Goal: Task Accomplishment & Management: Use online tool/utility

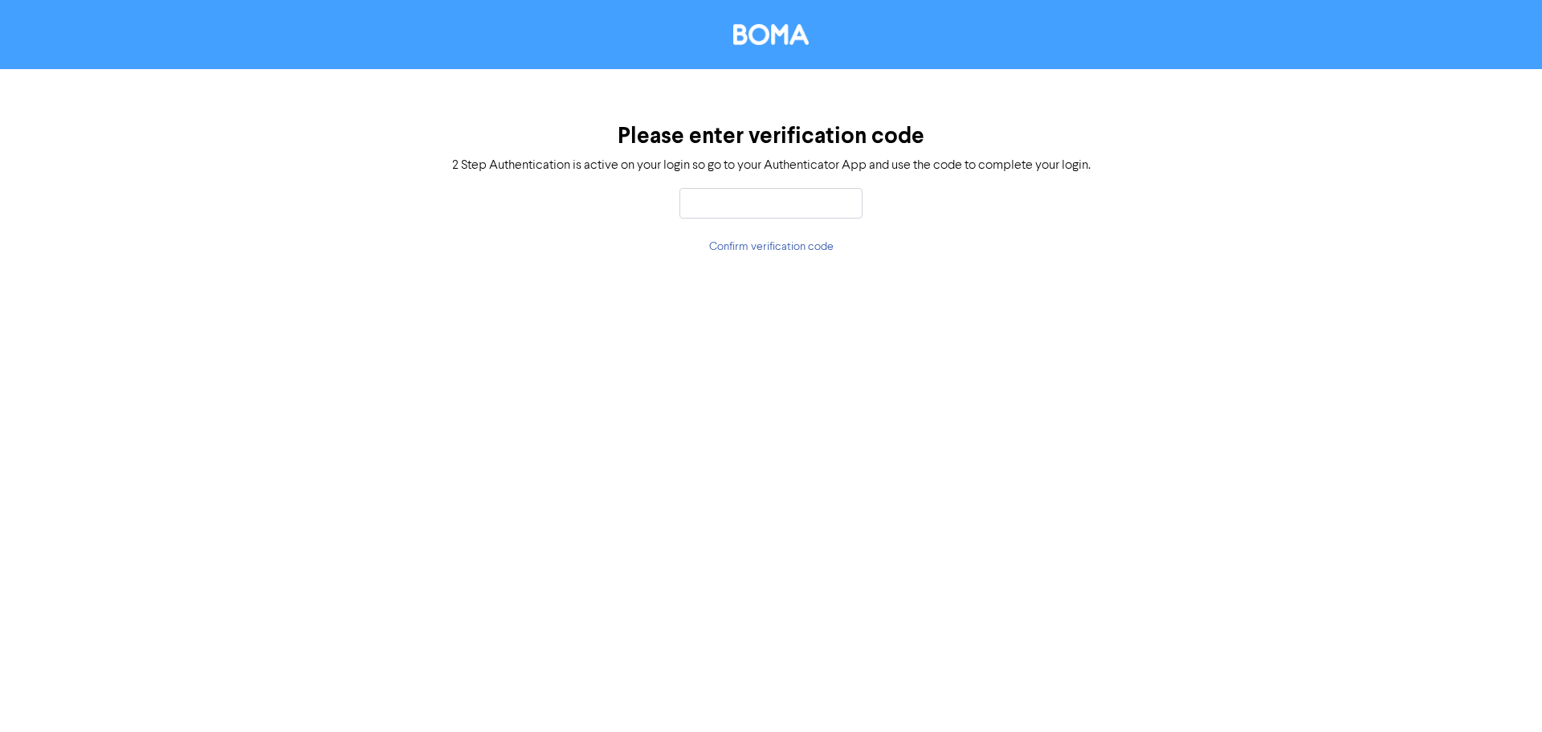
click at [784, 206] on input "text" at bounding box center [771, 203] width 183 height 31
type input "619156"
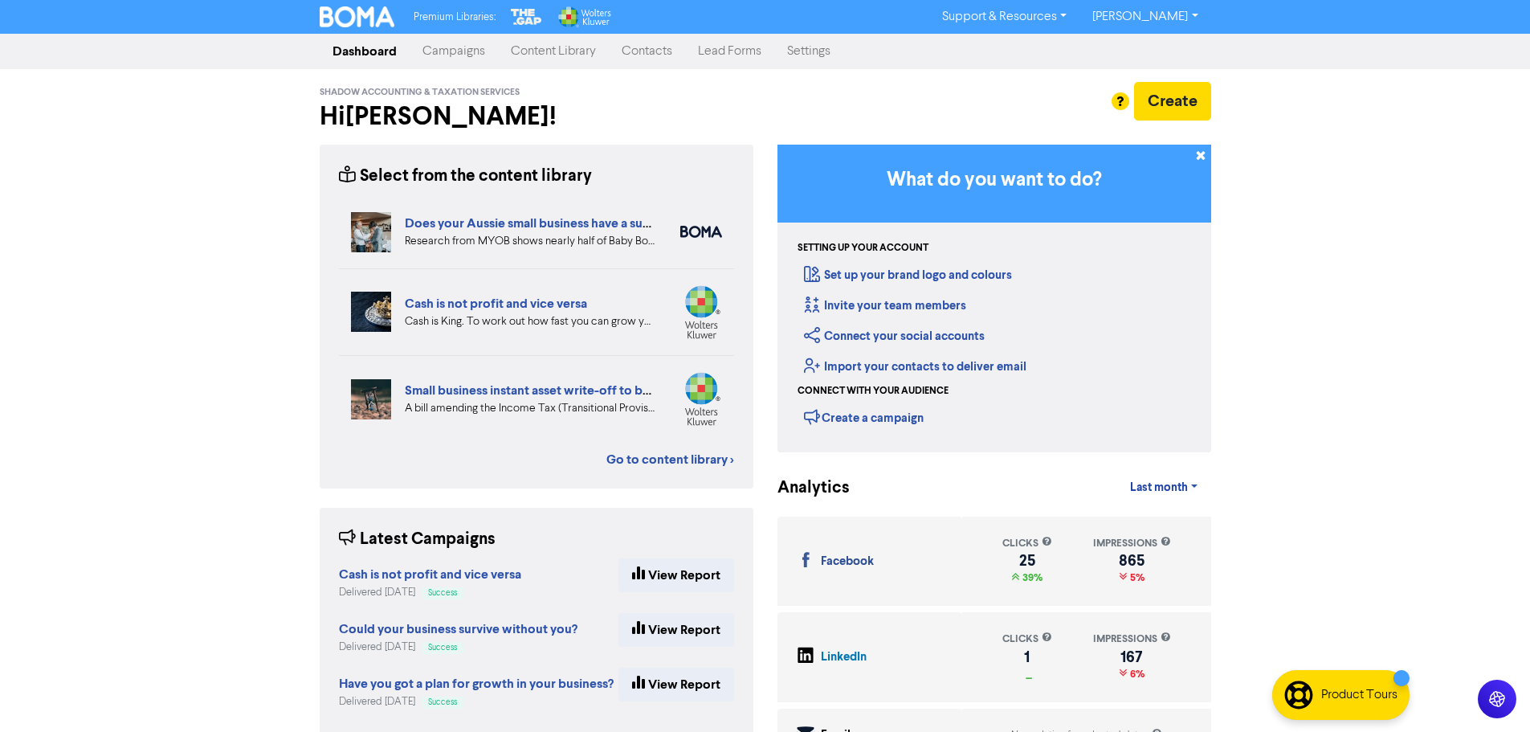
click at [704, 50] on link "Lead Forms" at bounding box center [729, 51] width 89 height 32
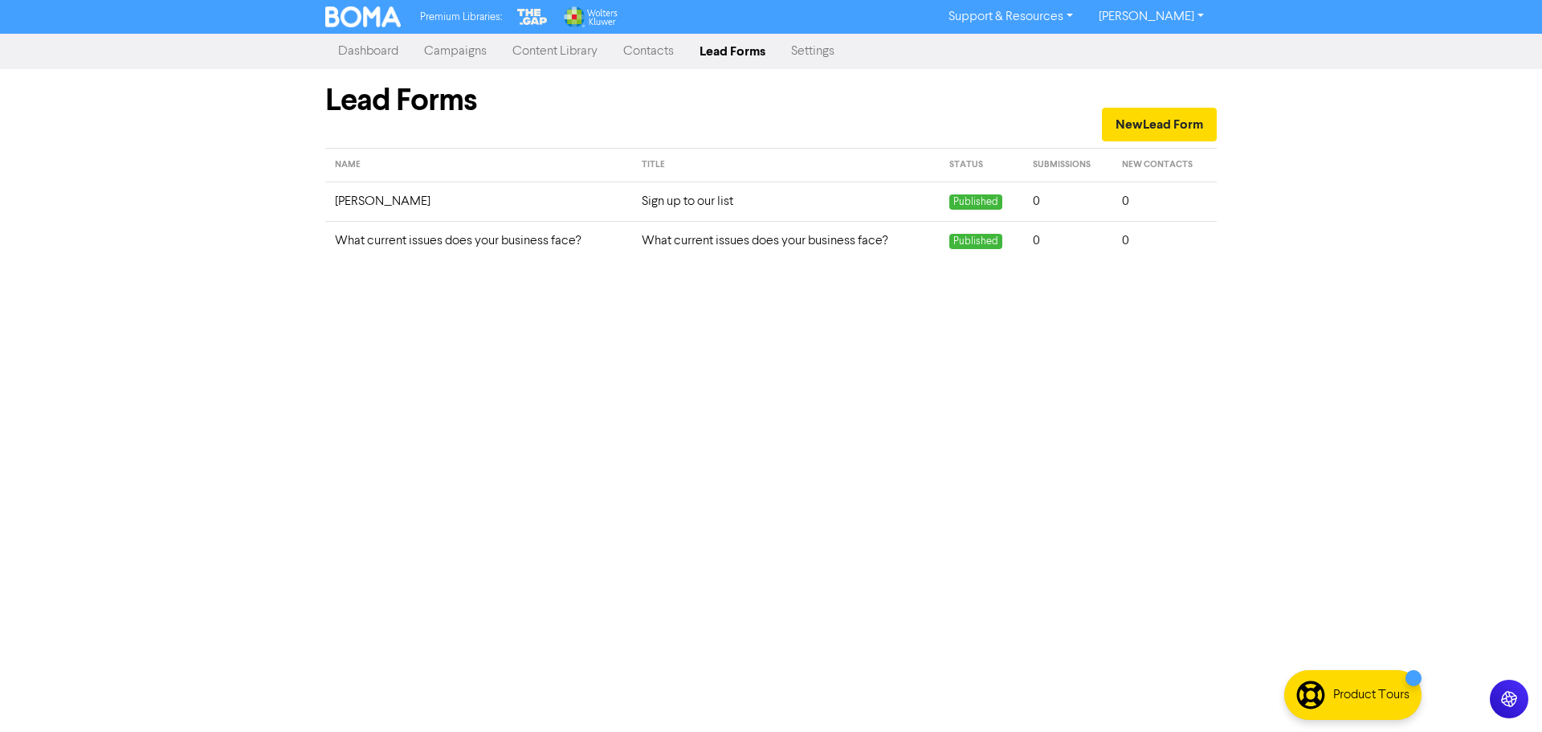
click at [641, 53] on link "Contacts" at bounding box center [649, 51] width 76 height 32
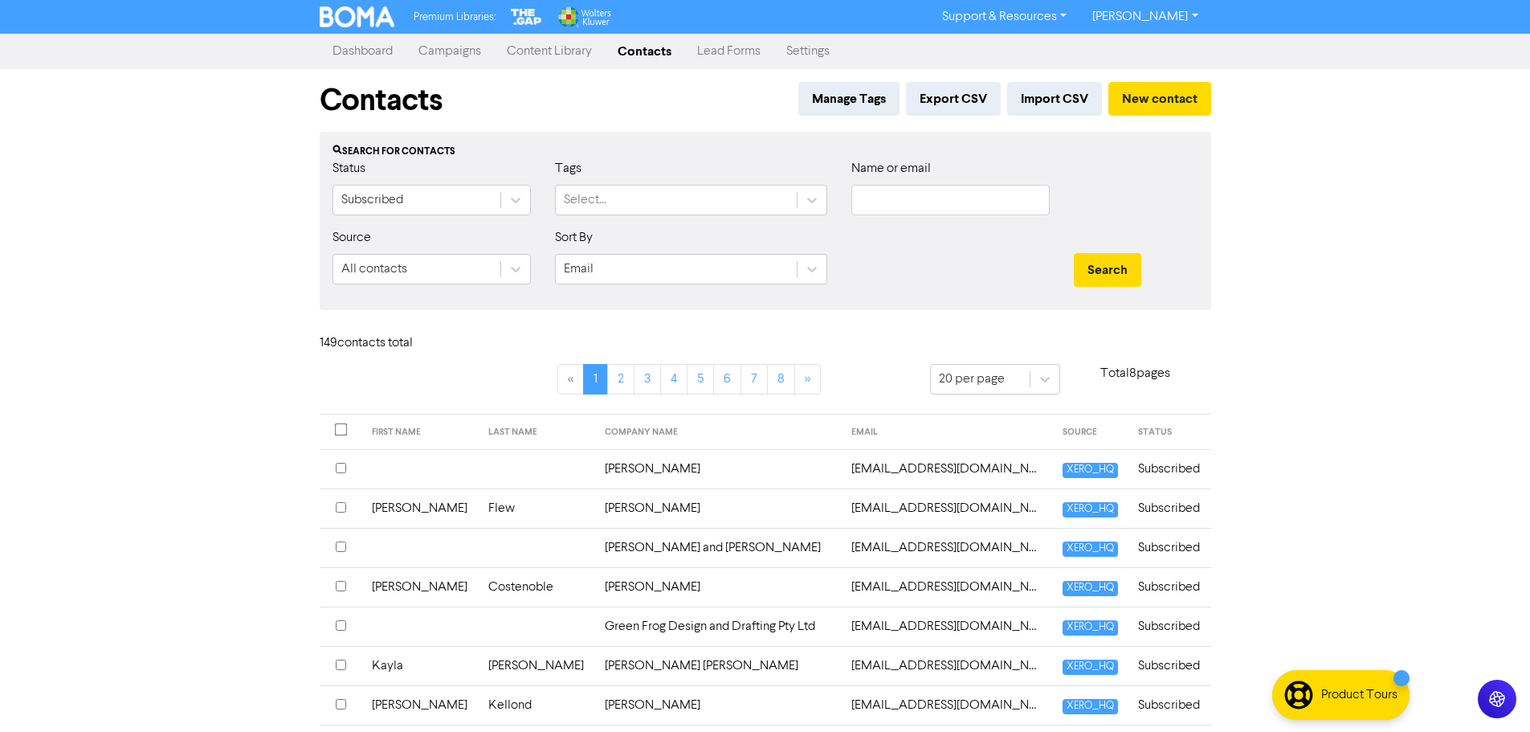
click at [570, 55] on link "Content Library" at bounding box center [549, 51] width 111 height 32
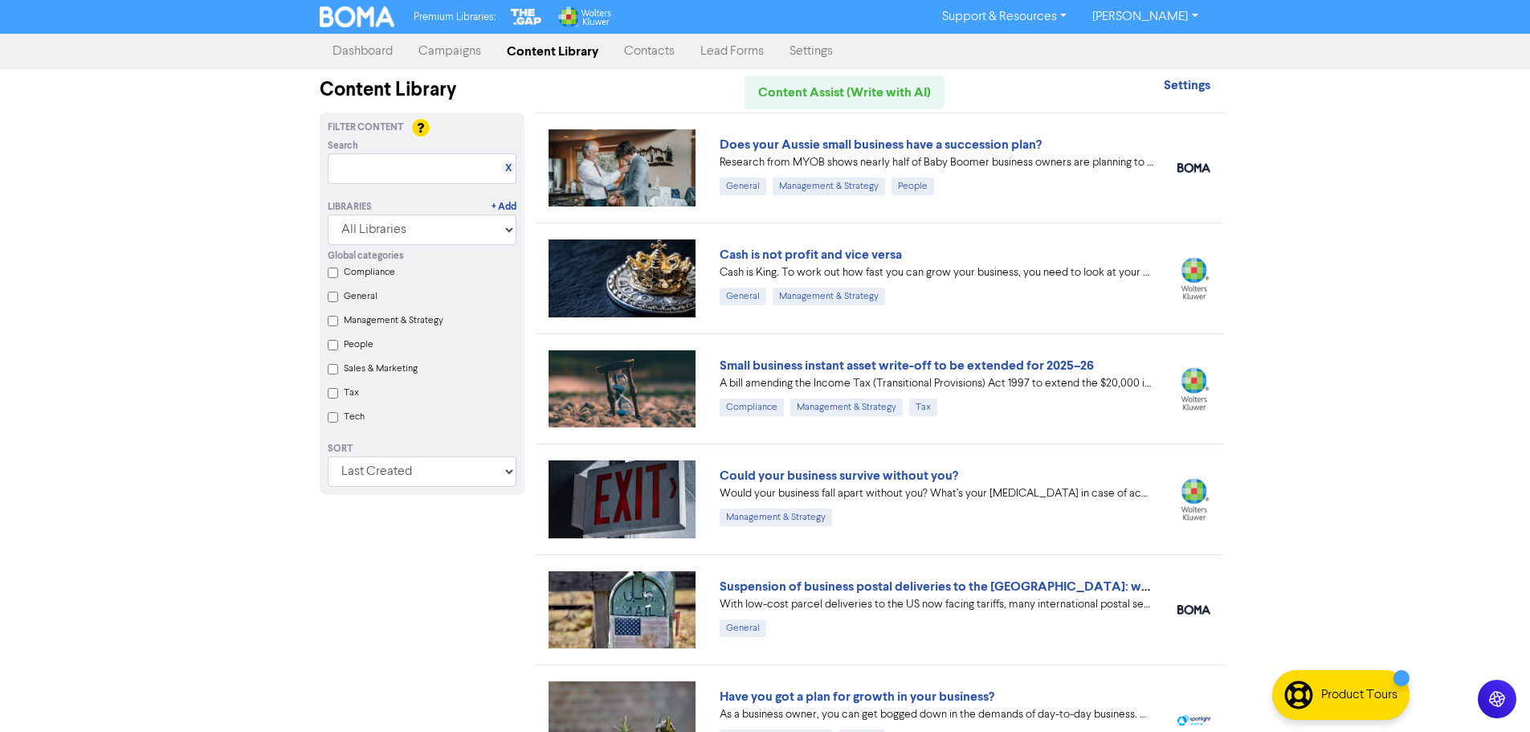
scroll to position [241, 0]
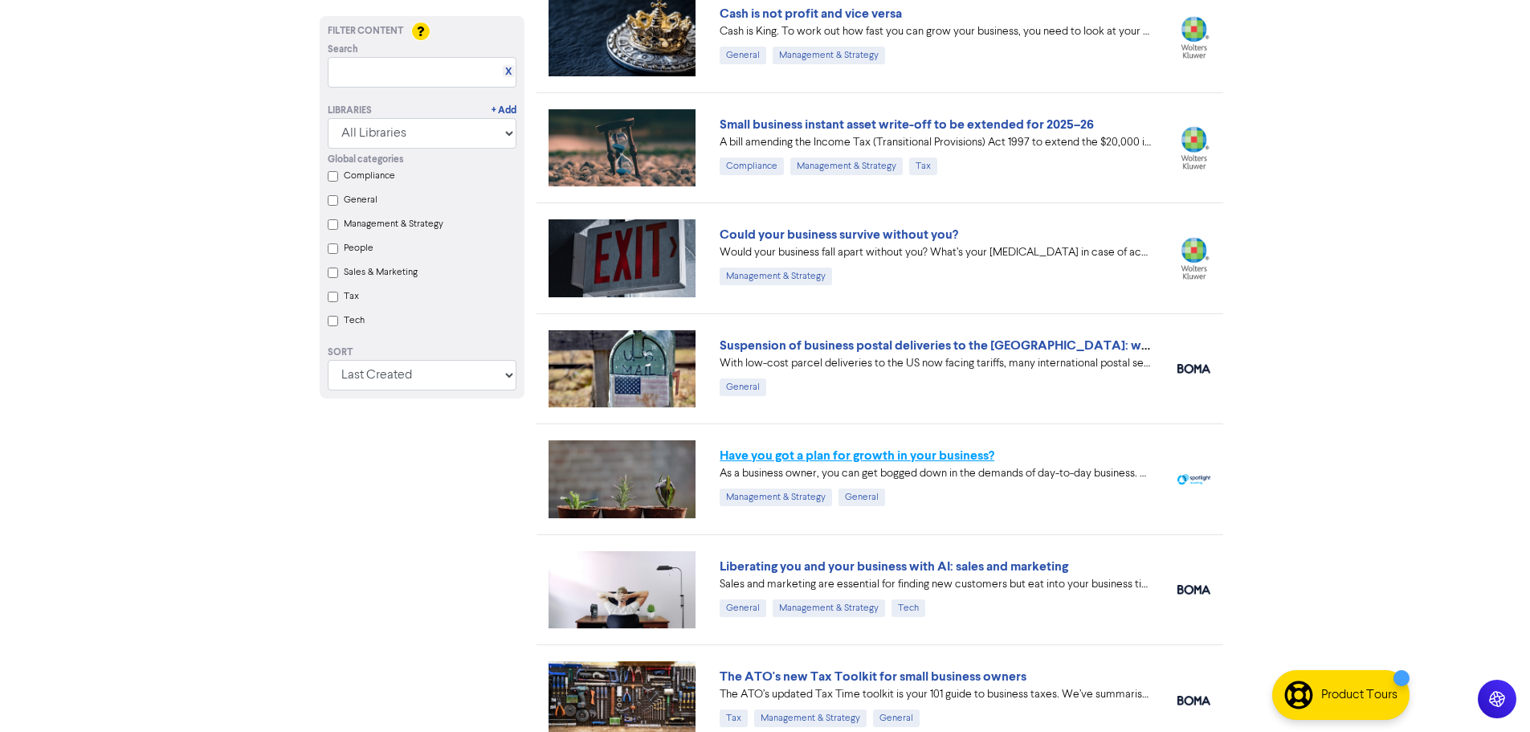
click at [855, 457] on link "Have you got a plan for growth in your business?" at bounding box center [857, 455] width 275 height 16
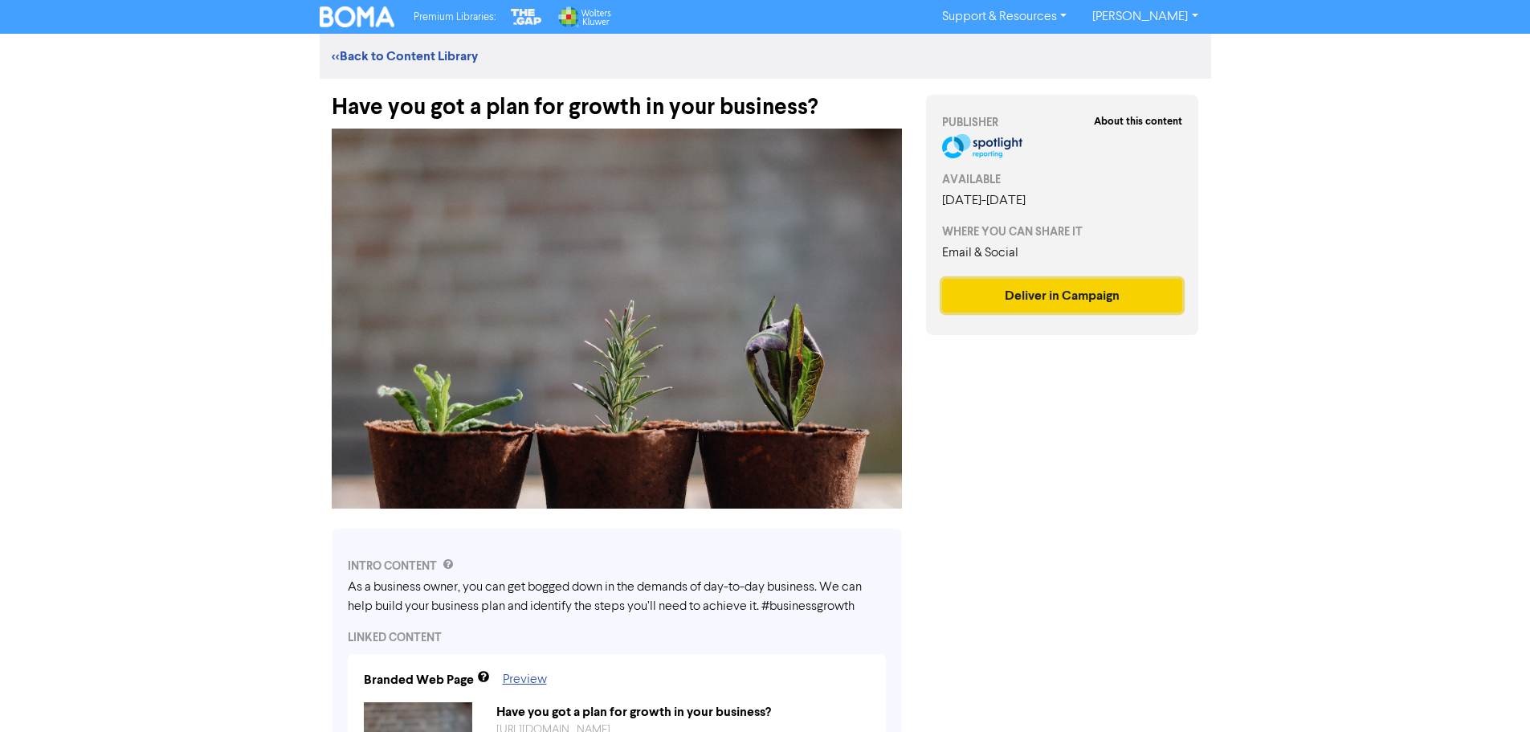
click at [1123, 299] on button "Deliver in Campaign" at bounding box center [1062, 296] width 241 height 34
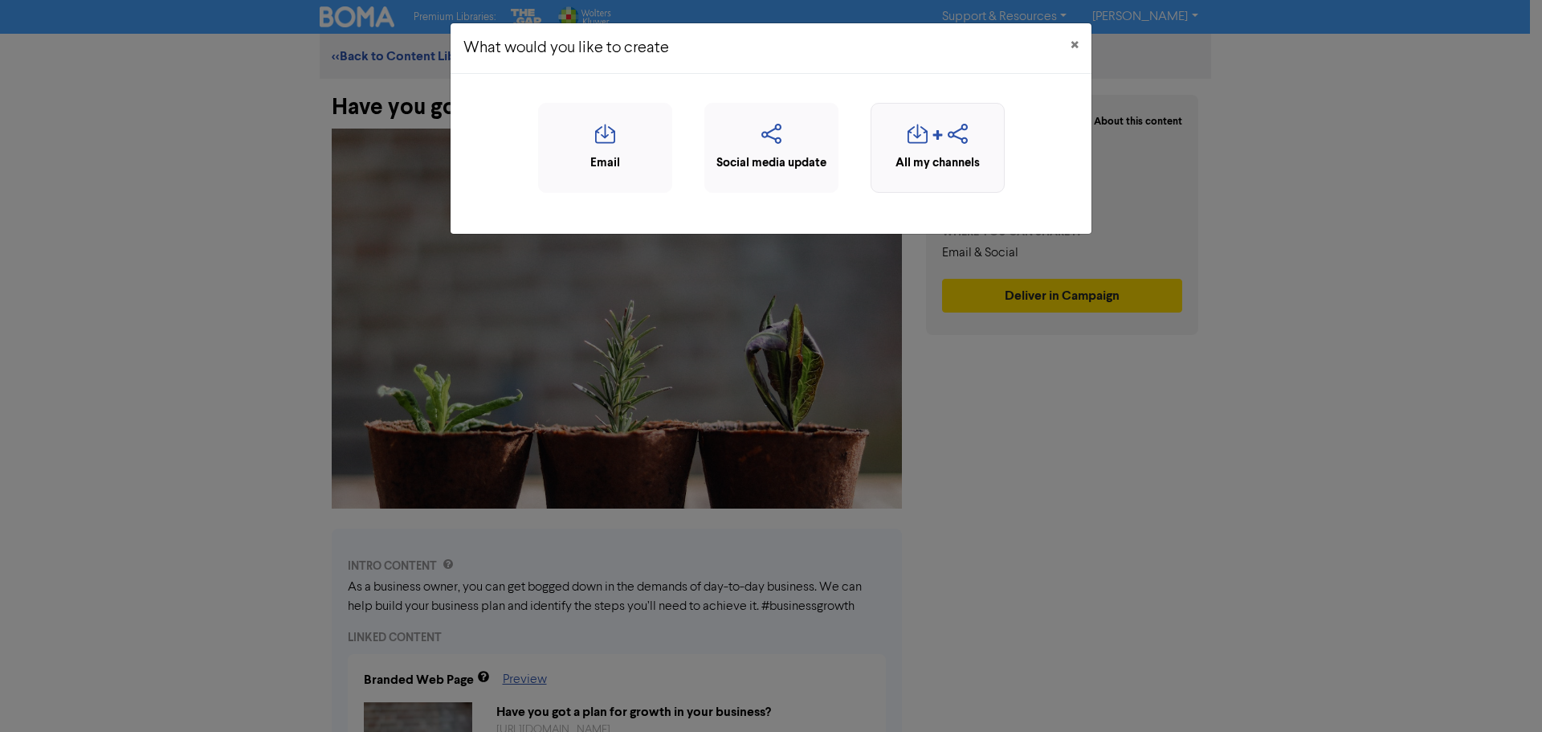
click at [902, 155] on div "All my channels" at bounding box center [938, 163] width 116 height 18
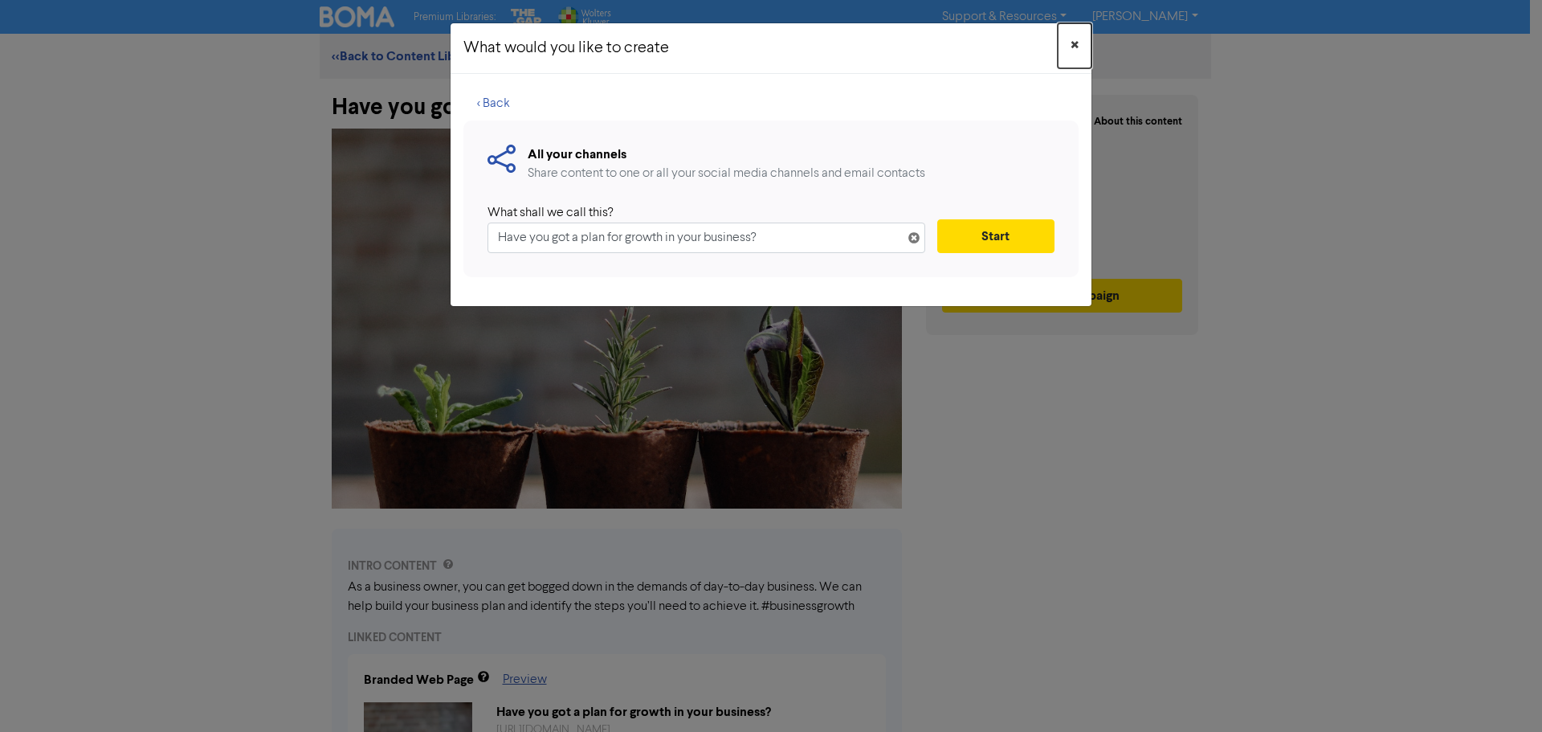
click at [1072, 41] on span "×" at bounding box center [1075, 46] width 8 height 24
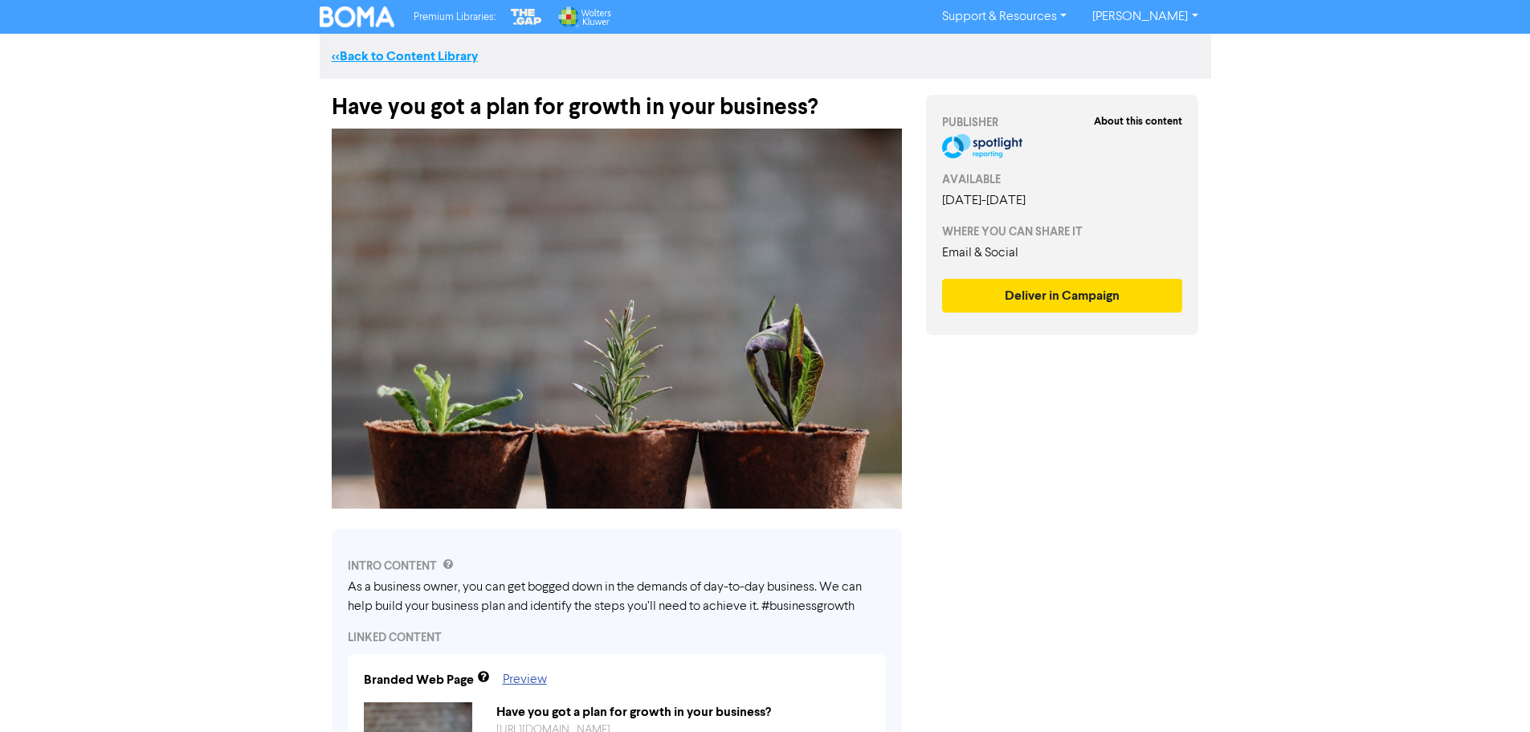
click at [350, 55] on link "<< Back to Content Library" at bounding box center [405, 56] width 146 height 16
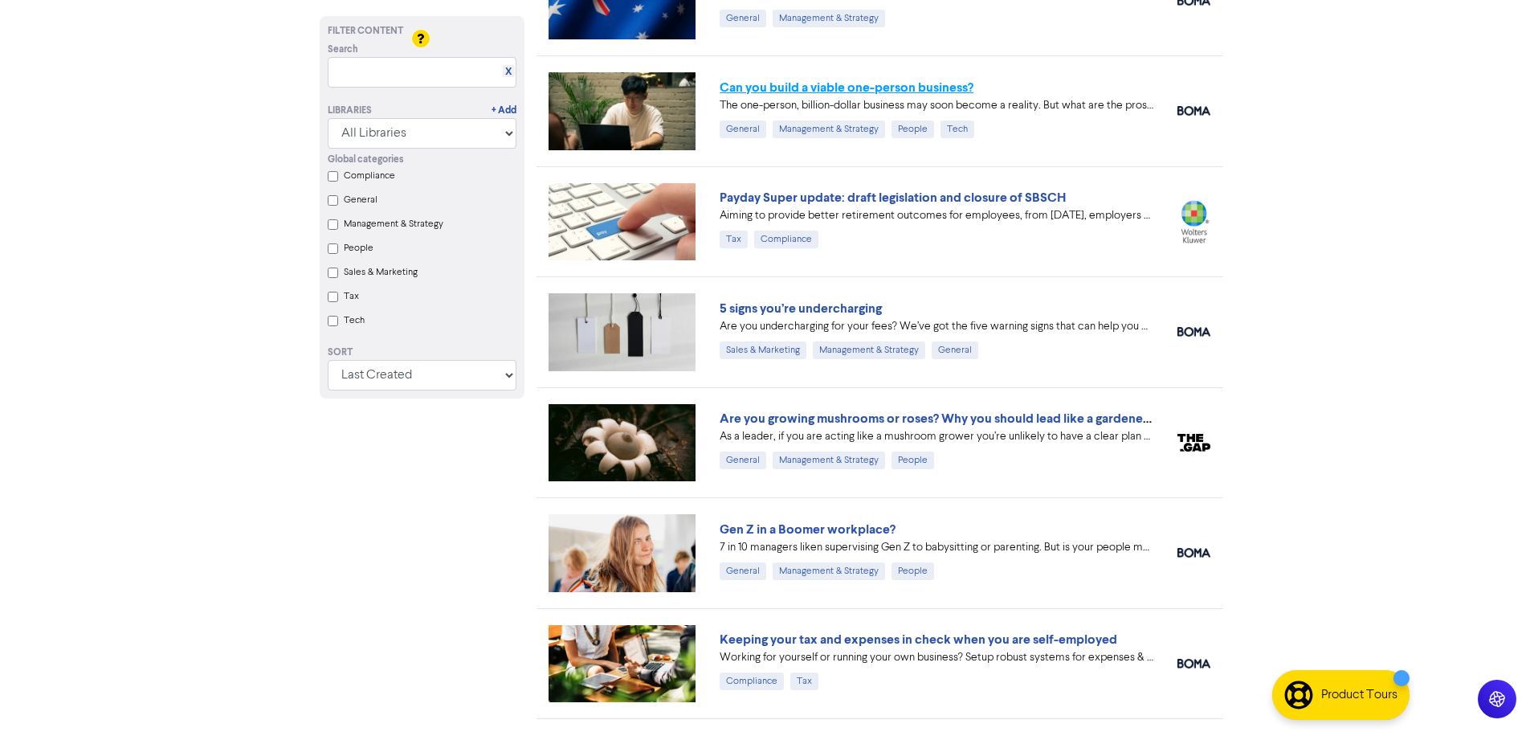
scroll to position [1285, 0]
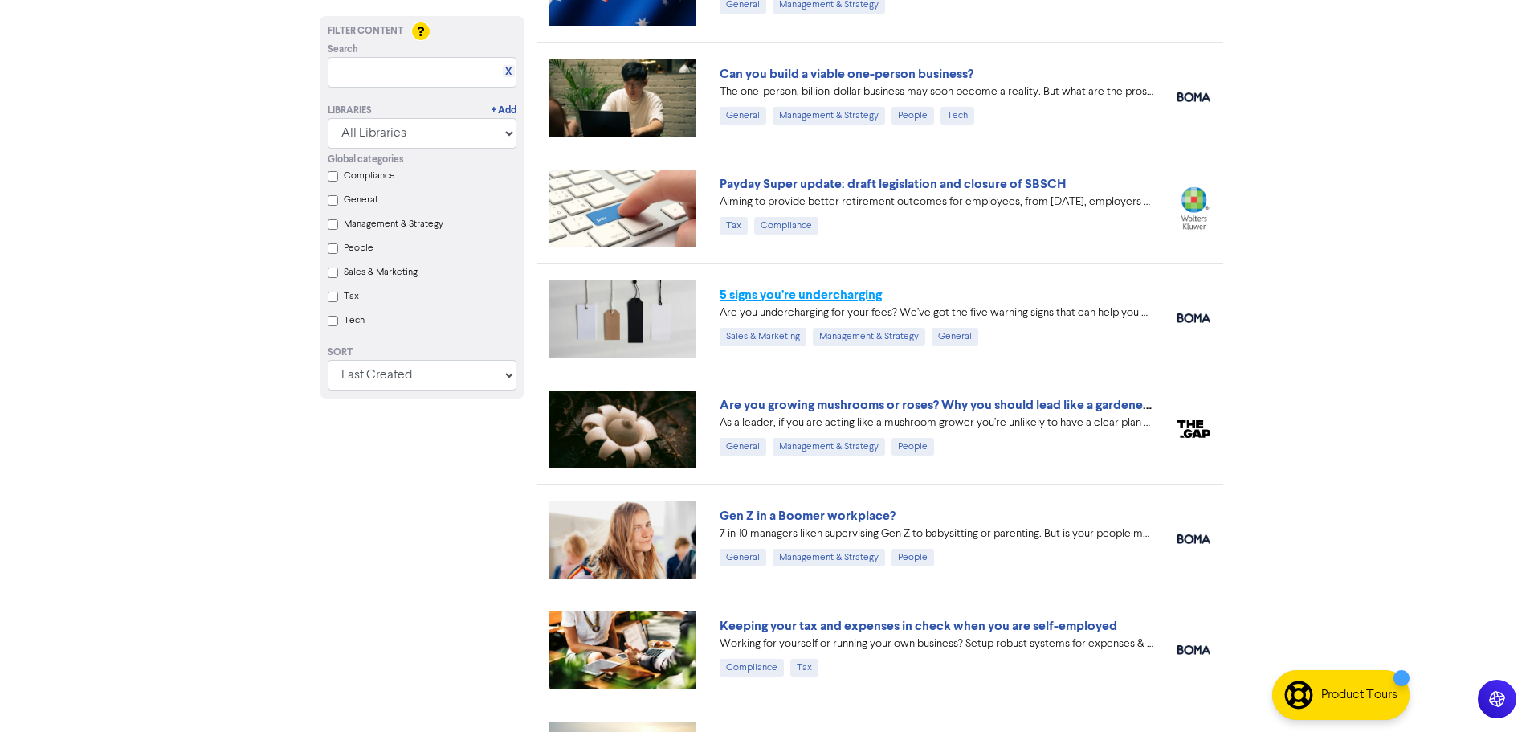
click at [836, 300] on link "5 signs you’re undercharging" at bounding box center [801, 295] width 162 height 16
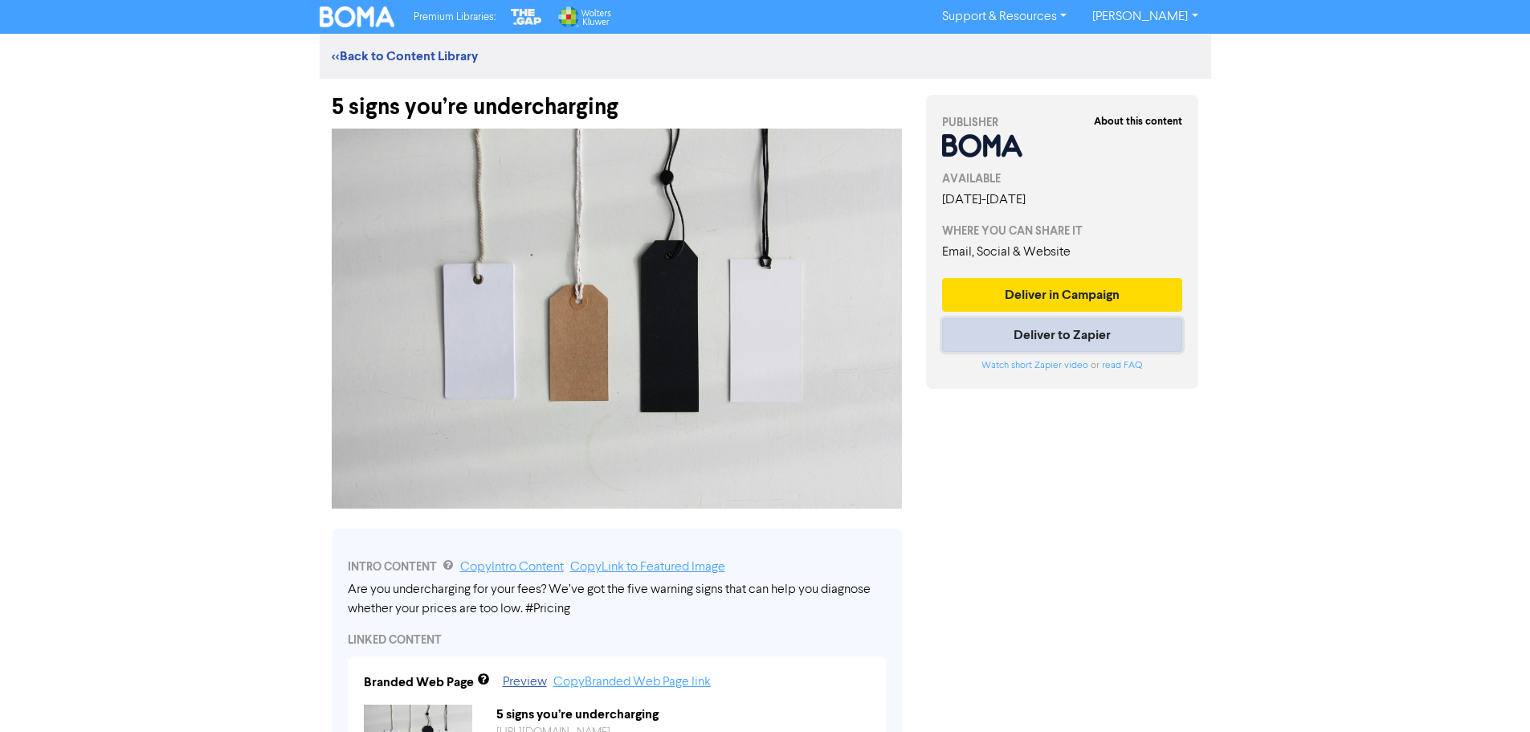
click at [1084, 344] on button "Deliver to Zapier" at bounding box center [1062, 335] width 241 height 34
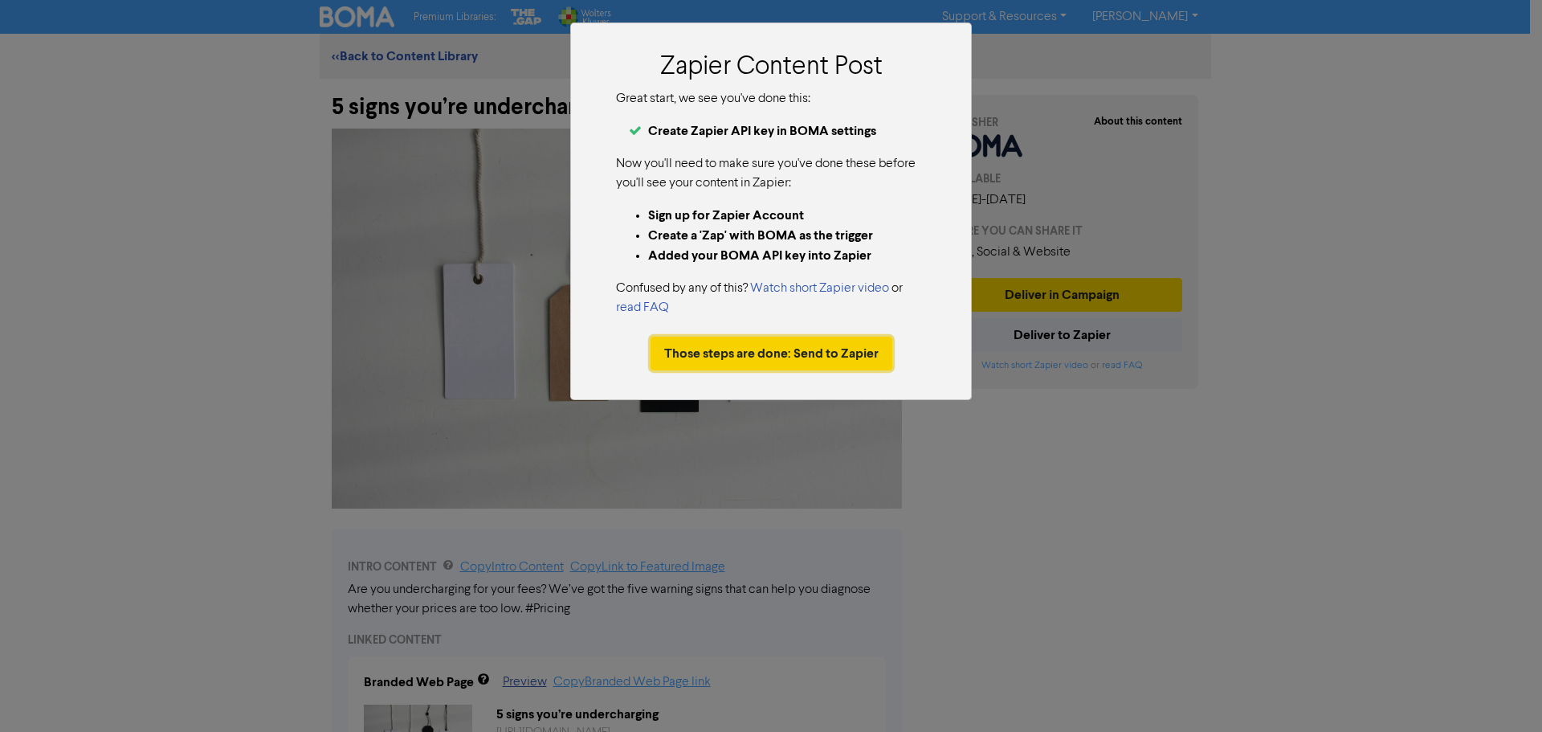
click at [745, 353] on button "Those steps are done: Send to Zapier" at bounding box center [772, 354] width 242 height 34
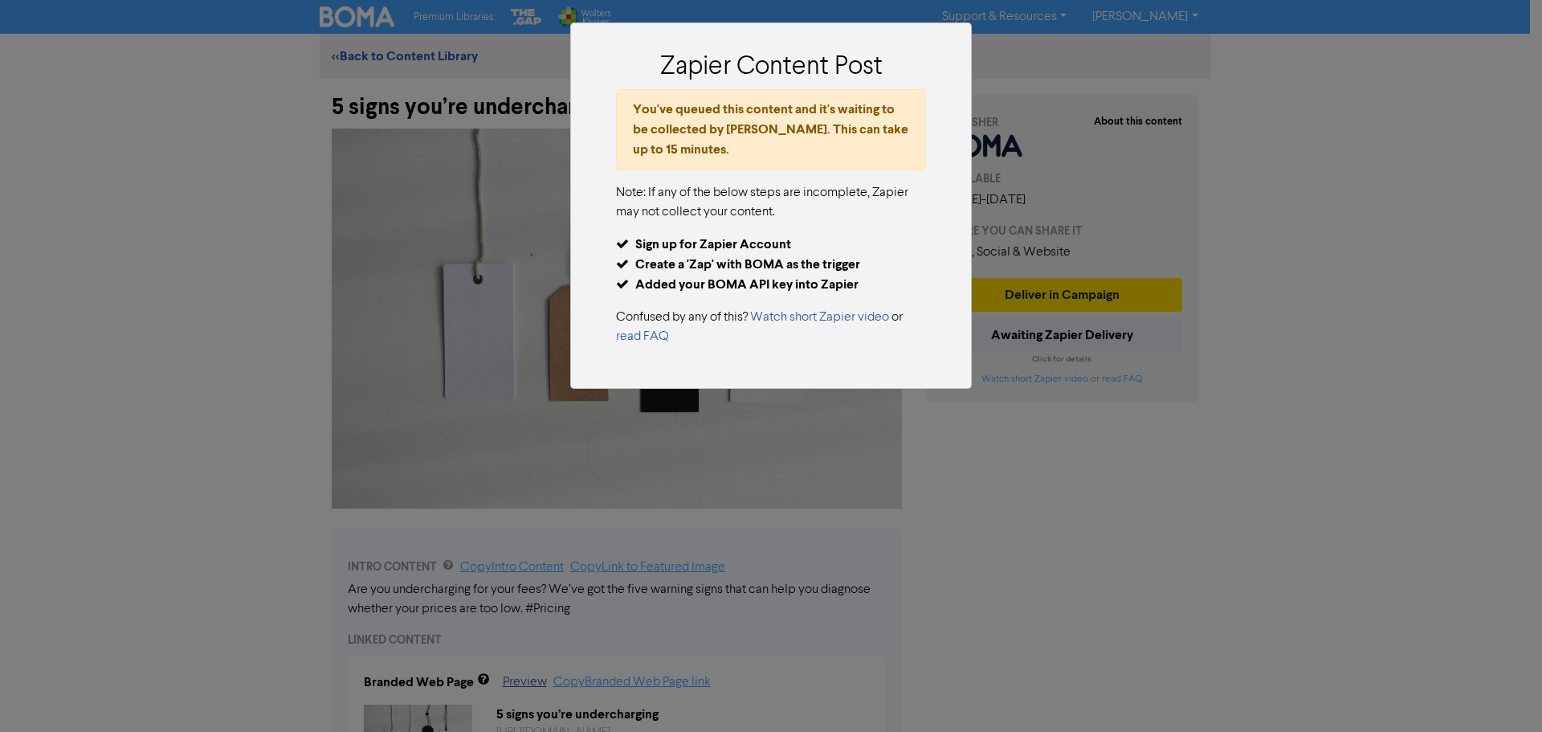
click at [1243, 459] on div "Zapier Content Post You've queued this content and it's waiting to be collected…" at bounding box center [771, 366] width 1542 height 732
